Goal: Task Accomplishment & Management: Manage account settings

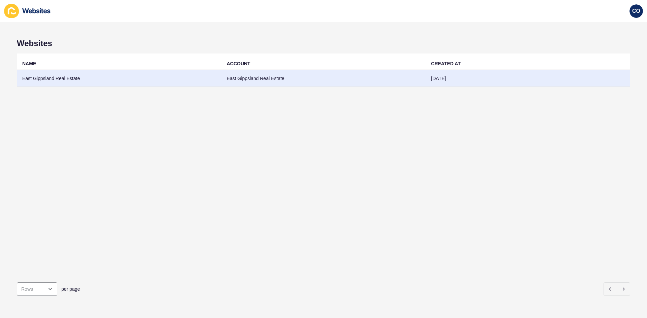
click at [56, 77] on td "East Gippsland Real Estate" at bounding box center [119, 78] width 204 height 16
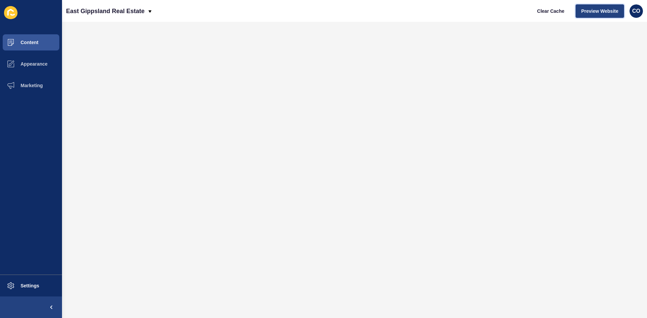
click at [599, 13] on span "Preview Website" at bounding box center [599, 11] width 37 height 7
click at [46, 49] on button "Content" at bounding box center [31, 43] width 62 height 22
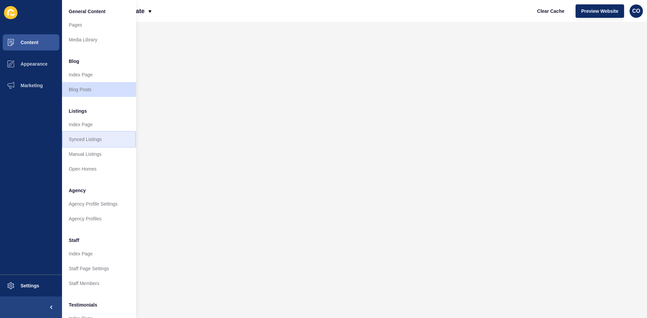
click at [99, 140] on link "Synced Listings" at bounding box center [99, 139] width 74 height 15
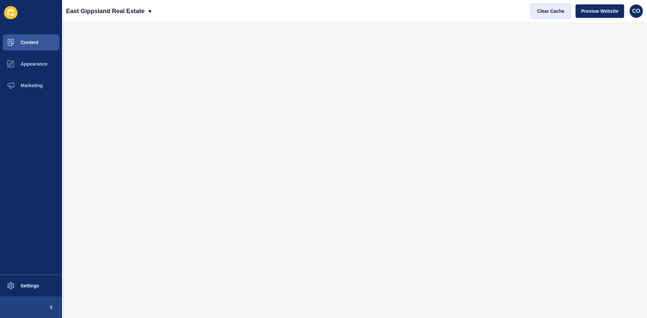
click at [553, 12] on span "Clear Cache" at bounding box center [550, 11] width 27 height 7
click at [42, 286] on button "Settings" at bounding box center [31, 286] width 62 height 22
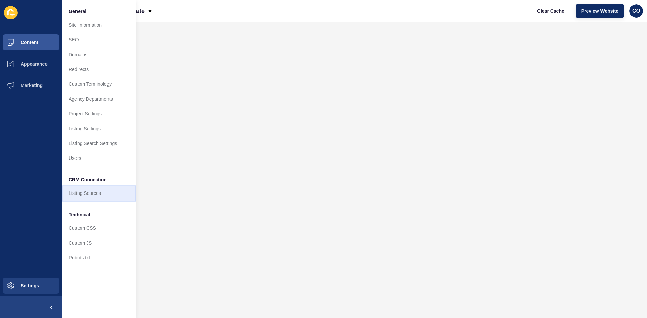
click at [86, 192] on link "Listing Sources" at bounding box center [99, 193] width 74 height 15
